Goal: Find specific page/section: Find specific page/section

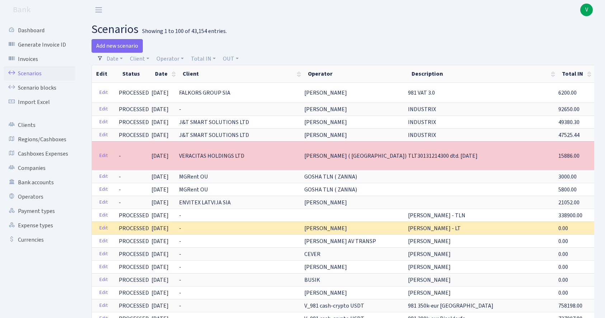
select select "100"
click at [142, 62] on link "Client" at bounding box center [139, 59] width 25 height 12
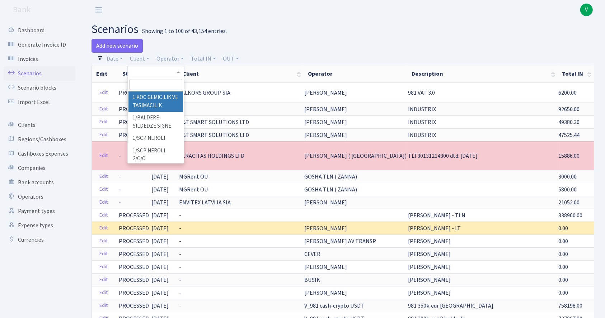
click at [160, 82] on input "search" at bounding box center [155, 84] width 53 height 11
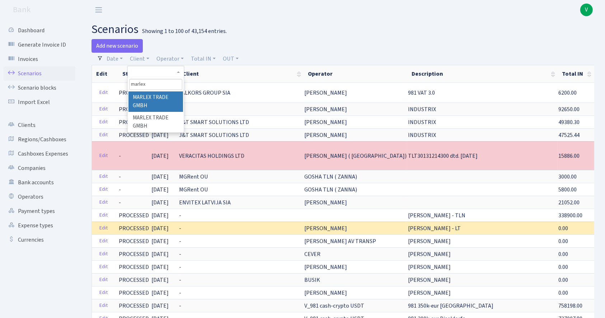
type input "marlex"
click at [162, 103] on li "MARLEX TRADE GMBH" at bounding box center [156, 102] width 55 height 20
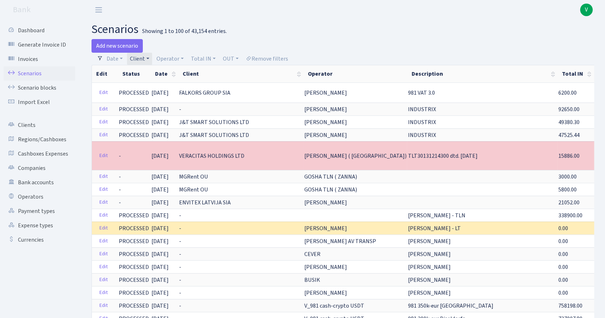
click at [584, 7] on span "V" at bounding box center [586, 10] width 13 height 13
click at [562, 37] on link "Logout" at bounding box center [564, 41] width 65 height 11
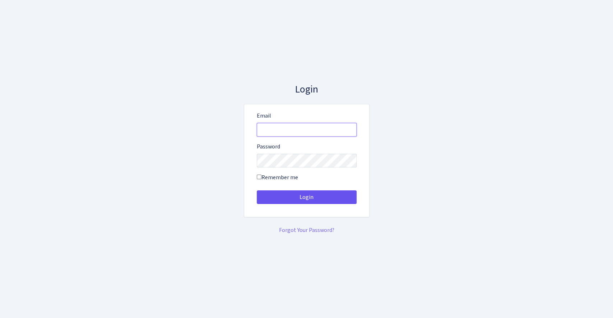
type input "[EMAIL_ADDRESS][DOMAIN_NAME]"
click at [318, 197] on button "Login" at bounding box center [307, 198] width 100 height 14
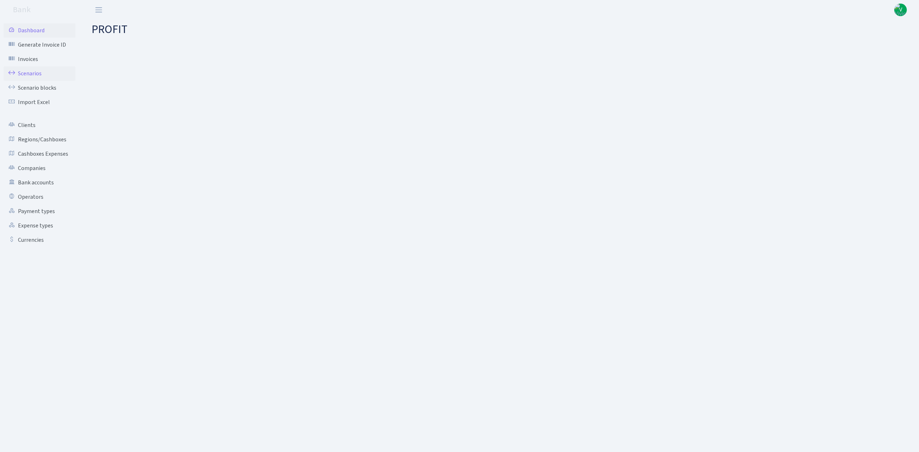
click at [34, 72] on link "Scenarios" at bounding box center [40, 73] width 72 height 14
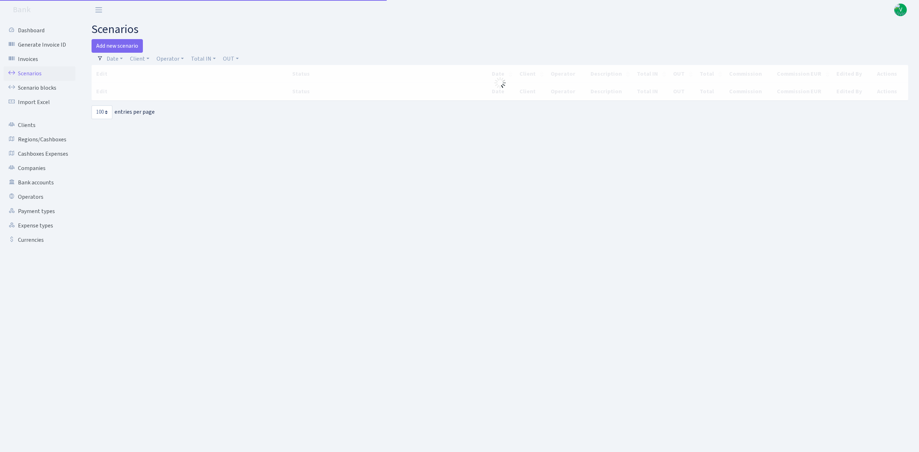
select select "100"
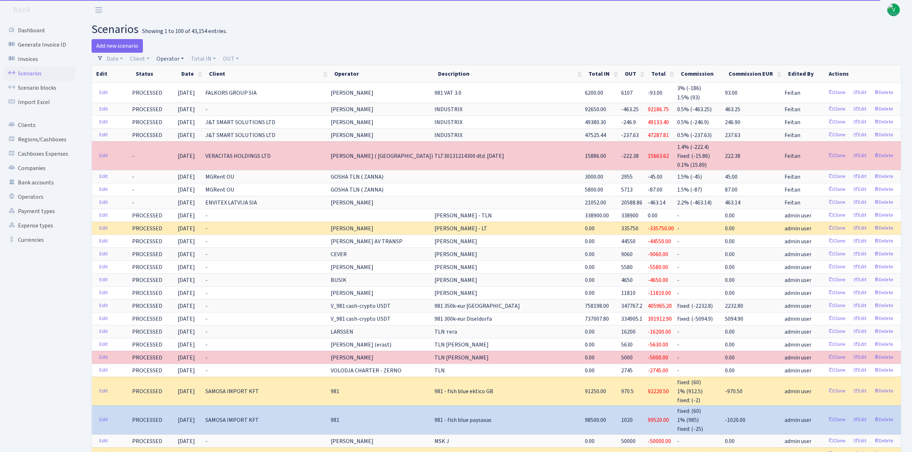
click at [164, 57] on link "Operator" at bounding box center [170, 59] width 33 height 12
click at [168, 85] on input "search" at bounding box center [182, 84] width 53 height 11
click at [137, 58] on link "Client" at bounding box center [139, 59] width 25 height 12
click at [148, 84] on input "search" at bounding box center [155, 84] width 53 height 11
type input "marlex"
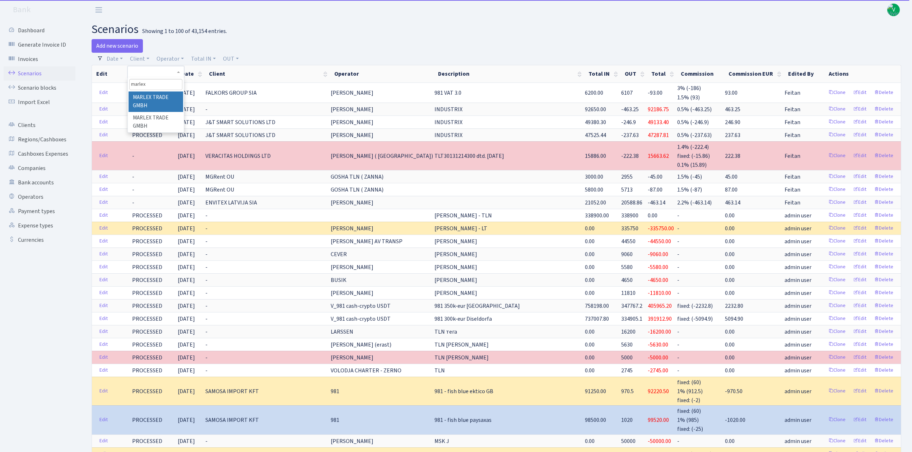
click at [162, 99] on li "MARLEX TRADE GMBH" at bounding box center [156, 102] width 54 height 20
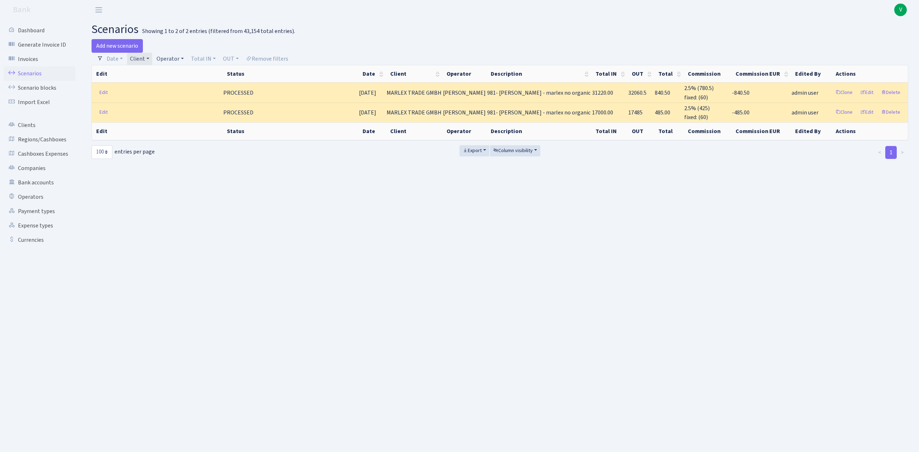
click at [140, 60] on link "Client" at bounding box center [139, 59] width 25 height 12
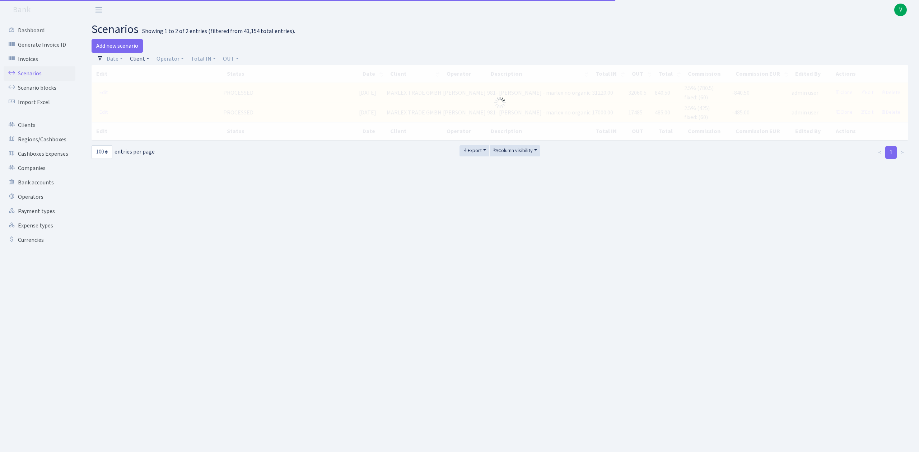
click at [142, 56] on link "Client" at bounding box center [139, 59] width 25 height 12
click at [154, 87] on input "search" at bounding box center [155, 84] width 53 height 11
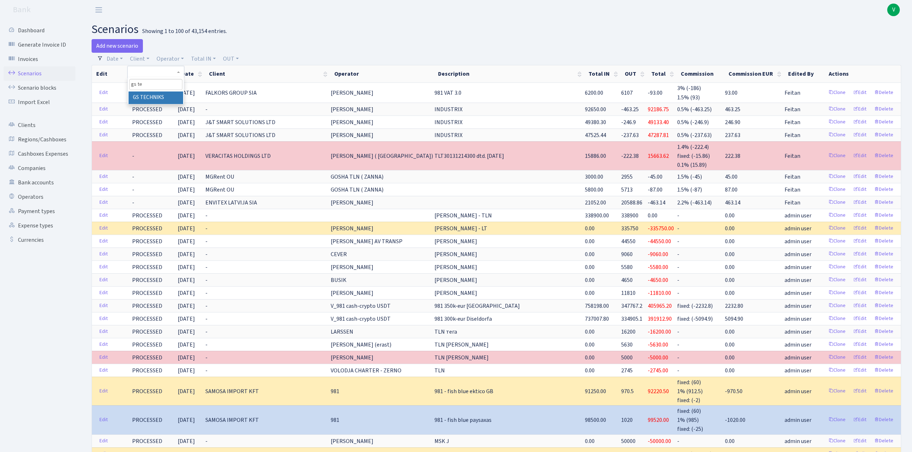
type input "gs te"
click at [156, 97] on li "GS TECHNIKS" at bounding box center [156, 98] width 54 height 13
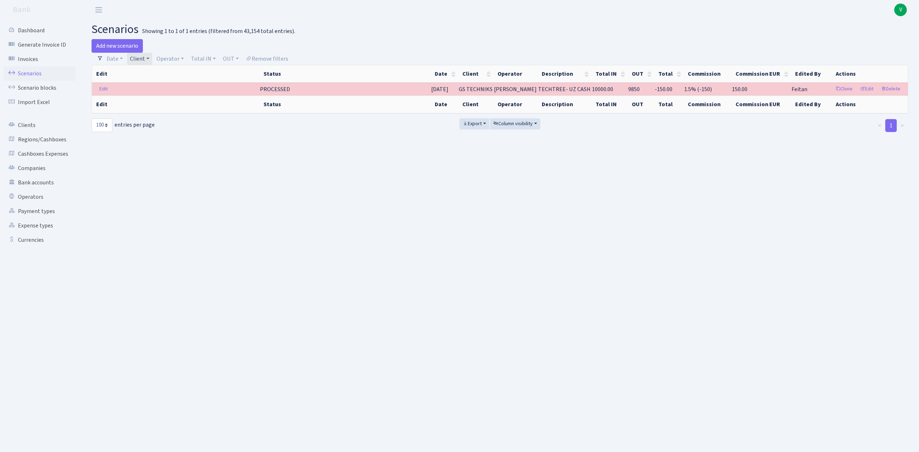
click at [141, 57] on link "Client" at bounding box center [139, 59] width 25 height 12
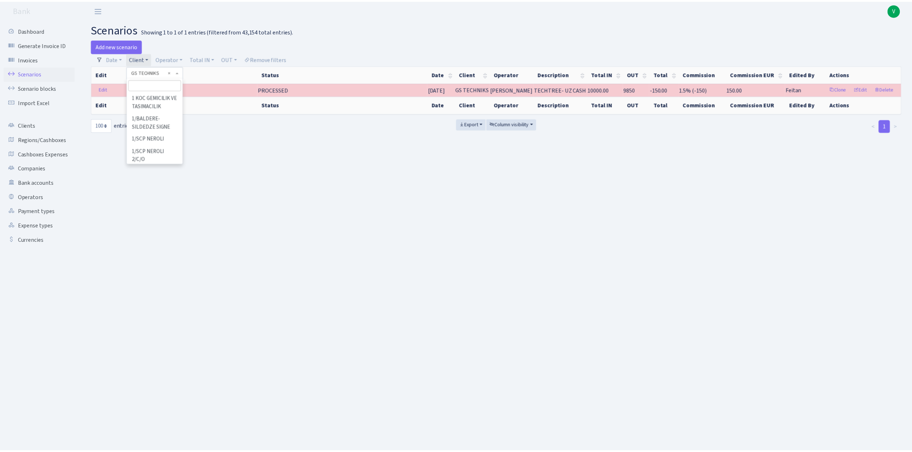
scroll to position [23329, 0]
